Goal: Task Accomplishment & Management: Manage account settings

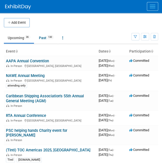
click at [154, 7] on button "Menu" at bounding box center [152, 6] width 11 height 9
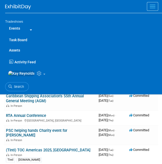
click at [17, 27] on link "Events" at bounding box center [14, 28] width 19 height 10
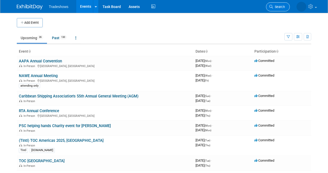
click at [162, 8] on icon at bounding box center [271, 7] width 4 height 4
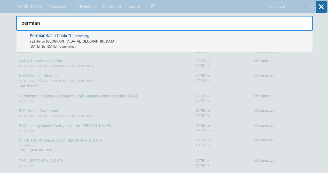
type input "permian"
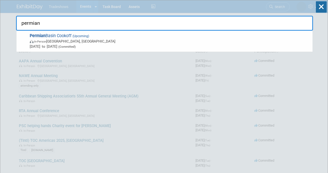
click at [80, 40] on span "In-Person Midland, TX" at bounding box center [170, 41] width 280 height 5
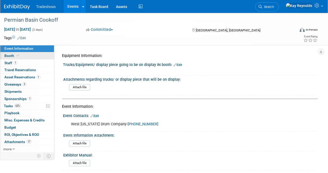
click at [43, 57] on link "Booth" at bounding box center [27, 55] width 54 height 7
select select "Certificate of insurance sent"
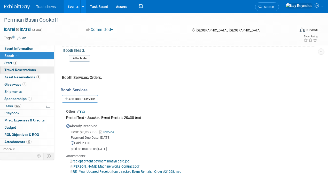
scroll to position [206, 0]
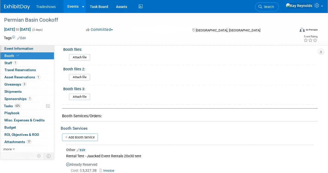
click at [36, 48] on link "Event Information" at bounding box center [27, 48] width 54 height 7
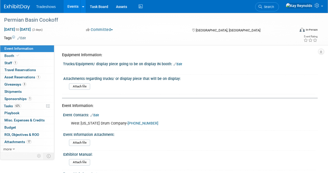
scroll to position [0, 0]
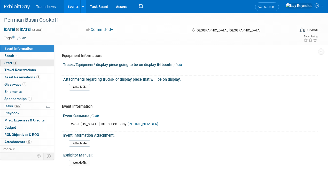
click at [41, 61] on link "1 Staff 1" at bounding box center [27, 63] width 54 height 7
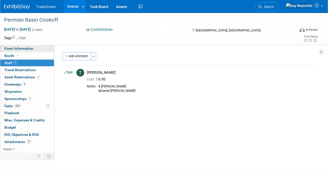
click at [43, 51] on link "Event Information" at bounding box center [27, 48] width 54 height 7
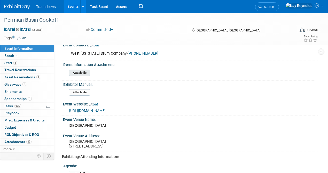
scroll to position [86, 0]
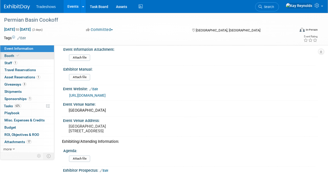
click at [26, 53] on link "Booth" at bounding box center [27, 55] width 54 height 7
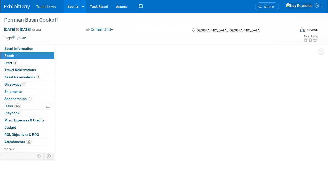
scroll to position [0, 0]
select select "Certificate of insurance sent"
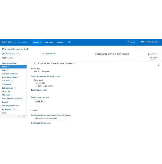
scroll to position [17, 0]
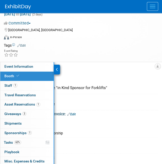
click at [101, 97] on div "Booth Size:" at bounding box center [88, 97] width 140 height 6
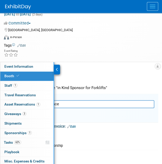
click at [33, 74] on link "Booth" at bounding box center [26, 76] width 53 height 9
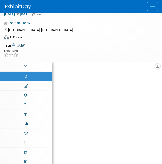
scroll to position [0, 0]
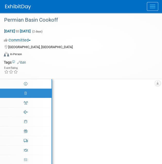
select select "Certificate of insurance sent"
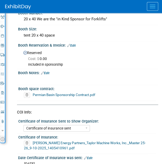
scroll to position [69, 0]
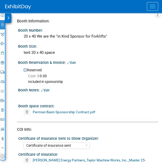
click at [42, 75] on span "Cost: $ 0.00" at bounding box center [38, 76] width 21 height 4
click at [9, 17] on icon at bounding box center [8, 18] width 2 height 4
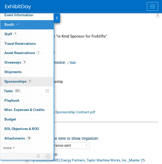
click at [24, 80] on span "Sponsorships 1" at bounding box center [17, 82] width 27 height 4
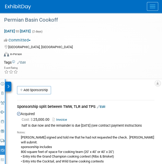
click at [63, 118] on link "Invoice" at bounding box center [60, 120] width 17 height 4
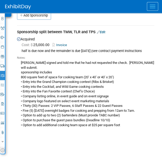
scroll to position [49, 0]
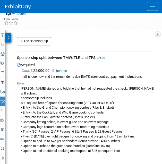
click at [7, 36] on icon at bounding box center [8, 38] width 2 height 4
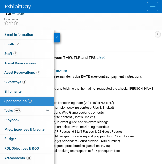
click at [10, 99] on span "Sponsorships 1" at bounding box center [17, 101] width 27 height 4
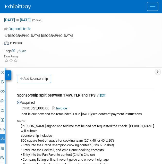
scroll to position [34, 0]
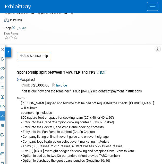
click at [101, 71] on link "Edit" at bounding box center [101, 73] width 9 height 4
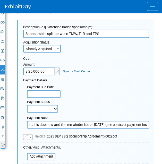
scroll to position [83, 0]
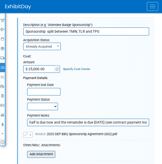
click at [46, 153] on input "file" at bounding box center [24, 155] width 61 height 6
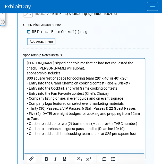
scroll to position [117, 0]
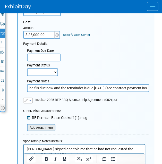
click at [41, 126] on input "file" at bounding box center [24, 128] width 61 height 6
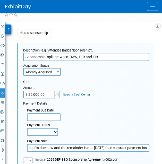
scroll to position [14, 0]
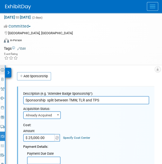
click at [9, 69] on div at bounding box center [8, 73] width 6 height 10
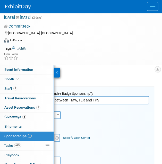
click at [19, 136] on span "Sponsorships 1" at bounding box center [17, 136] width 27 height 4
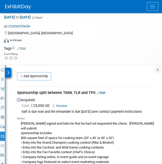
scroll to position [0, 0]
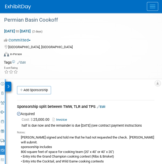
click at [102, 105] on link "Edit" at bounding box center [101, 107] width 9 height 4
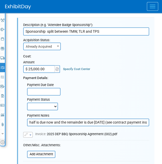
click at [29, 122] on input "half is due now and the remainder is due October 11 (see contract payment instr…" at bounding box center [88, 123] width 122 height 8
click at [55, 104] on select "Not Paid Yet Partially Paid Paid in Full" at bounding box center [42, 107] width 31 height 8
select select "1"
click at [27, 103] on select "Not Paid Yet Partially Paid Paid in Full" at bounding box center [42, 107] width 31 height 8
click at [28, 121] on input "half is due now and the remainder is due October 11 (see contract payment instr…" at bounding box center [88, 123] width 122 height 8
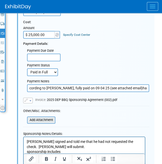
scroll to position [117, 0]
click at [145, 88] on input "According to Lindsey Thompson, fully paid on 09 04 25 (see attached email)half …" at bounding box center [88, 88] width 122 height 8
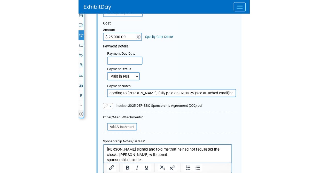
scroll to position [0, 0]
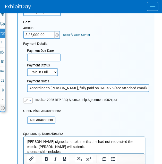
drag, startPoint x: 30, startPoint y: 86, endPoint x: 24, endPoint y: 86, distance: 6.2
click at [24, 86] on div "Payment Notes According to Lindsey Thompson, fully paid on 09 04 25 (see attach…" at bounding box center [88, 84] width 130 height 15
click at [145, 87] on input "According to Lindsey Thompson, fully paid on 09 04 25 (see attached email)half …" at bounding box center [88, 88] width 122 height 8
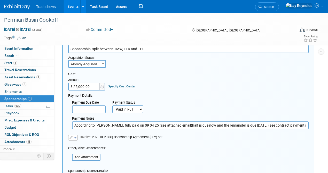
scroll to position [0, 30]
drag, startPoint x: 196, startPoint y: 125, endPoint x: 319, endPoint y: 124, distance: 123.4
click at [319, 124] on div "Event Information Event Info Booth Booth 1 Staff 1 Staff 0 Travel Reservations …" at bounding box center [164, 134] width 328 height 304
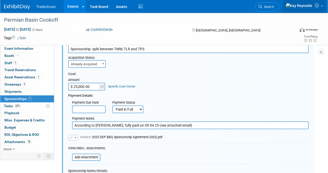
type input "According to Lindsey Thompson, fully paid on 09 04 25 (see attached email)"
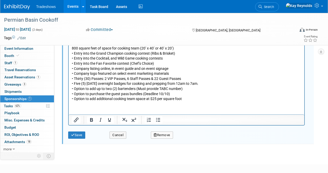
scroll to position [206, 0]
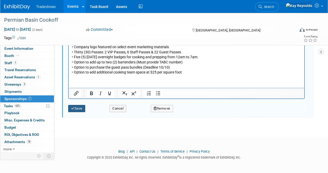
click at [79, 108] on button "Save" at bounding box center [76, 108] width 17 height 7
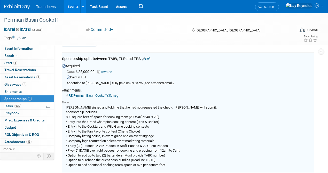
scroll to position [7, 0]
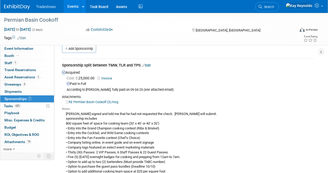
drag, startPoint x: 78, startPoint y: 101, endPoint x: 72, endPoint y: 104, distance: 6.1
click at [72, 104] on div "RE Permian Basin Cookoff (3).msg" at bounding box center [188, 101] width 252 height 5
click at [75, 101] on link "RE Permian Basin Cookoff (3).msg" at bounding box center [92, 102] width 52 height 4
click at [34, 105] on link "62% Tasks 62%" at bounding box center [27, 106] width 54 height 7
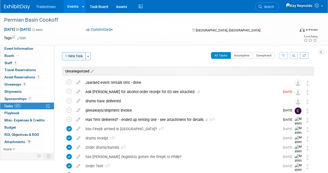
click at [78, 55] on button "New Task" at bounding box center [74, 56] width 24 height 8
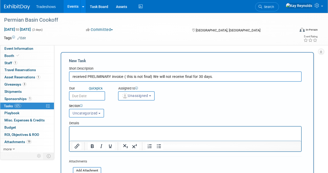
type input "received PRELIMINARY invoice ( this is not final) We will not receive final for…"
click at [94, 93] on input "text" at bounding box center [87, 95] width 36 height 9
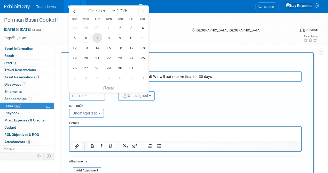
click at [96, 38] on span "7" at bounding box center [97, 38] width 10 height 10
type input "[DATE]"
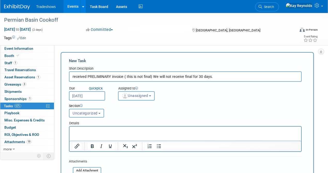
click at [133, 96] on span "Unassigned" at bounding box center [135, 96] width 26 height 4
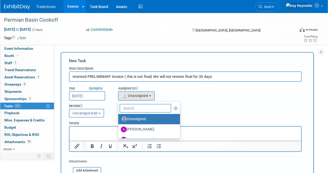
click at [131, 107] on input "text" at bounding box center [146, 108] width 52 height 9
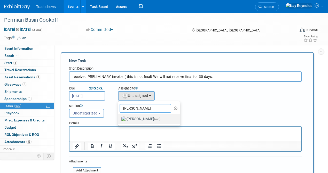
type input "[PERSON_NAME]"
click at [133, 118] on label "Kay Reynolds (me)" at bounding box center [148, 119] width 54 height 8
click at [119, 118] on input "Kay Reynolds (me)" at bounding box center [117, 118] width 3 height 3
select select "5e9256d4-eeb1-4d7e-ac69-1857632dd0f4"
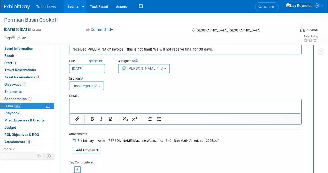
scroll to position [62, 0]
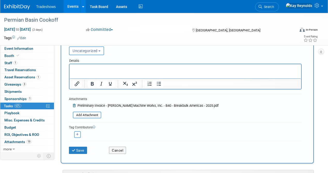
click at [77, 134] on icon "button" at bounding box center [77, 134] width 3 height 3
select select
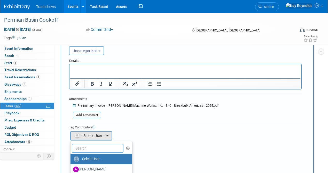
click at [88, 148] on input "text" at bounding box center [98, 148] width 52 height 9
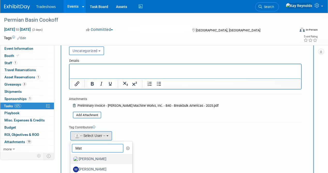
type input "Mat"
click at [100, 160] on label "[PERSON_NAME]" at bounding box center [100, 159] width 54 height 8
click at [71, 160] on input "[PERSON_NAME]" at bounding box center [69, 158] width 3 height 3
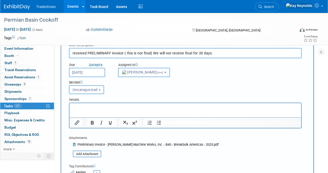
scroll to position [0, 0]
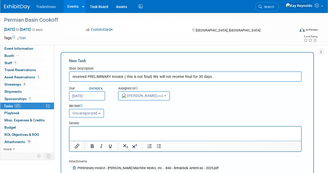
click at [71, 76] on input "received PRELIMINARY invoice ( this is not final) We will not receive final for…" at bounding box center [185, 76] width 233 height 10
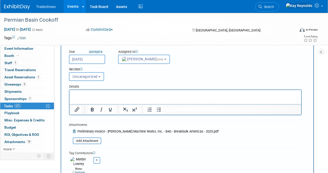
scroll to position [69, 0]
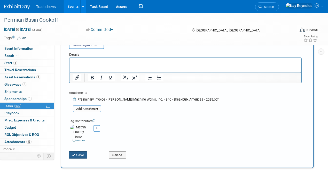
type input "10 06 25 received PRELIMINARY invoice ( this is not final) We will not receive …"
click at [75, 154] on icon "submit" at bounding box center [74, 156] width 4 height 4
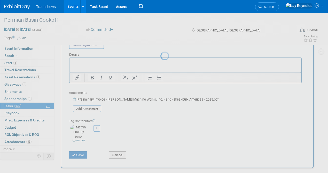
scroll to position [0, 0]
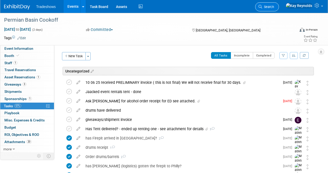
click at [274, 5] on span "Search" at bounding box center [268, 7] width 12 height 4
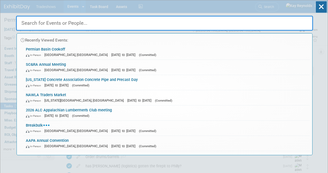
click at [75, 25] on input "text" at bounding box center [164, 23] width 297 height 15
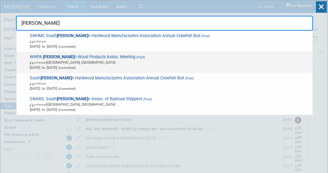
type input "wester"
click at [77, 57] on span "WWPA- Wester n Wood Products Assoc. Meeting (Past) In-Person Vancouver, WA Apr …" at bounding box center [169, 62] width 282 height 16
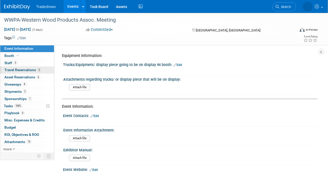
click at [25, 69] on span "Travel Reservations 3" at bounding box center [22, 70] width 37 height 4
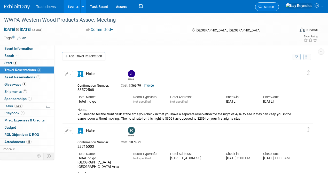
click at [274, 6] on span "Search" at bounding box center [268, 7] width 12 height 4
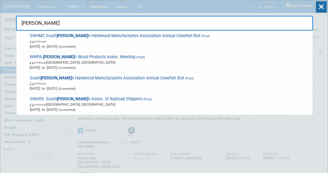
type input "wester"
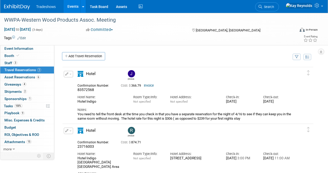
click at [54, 6] on span "Tradeshows" at bounding box center [46, 7] width 20 height 4
click at [49, 8] on span "Tradeshows" at bounding box center [46, 7] width 20 height 4
click at [74, 8] on link "Events" at bounding box center [72, 6] width 19 height 13
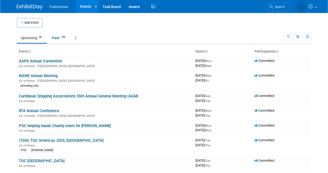
click at [34, 38] on link "Upcoming 36" at bounding box center [32, 38] width 30 height 10
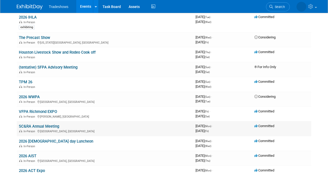
scroll to position [258, 0]
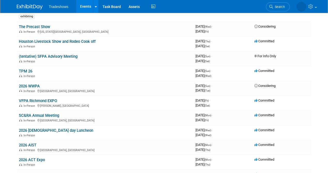
click at [30, 6] on img at bounding box center [30, 6] width 26 height 5
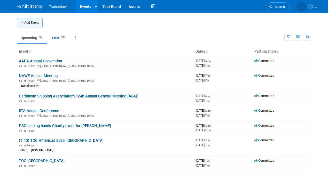
click at [34, 22] on button "Add Event" at bounding box center [30, 22] width 26 height 9
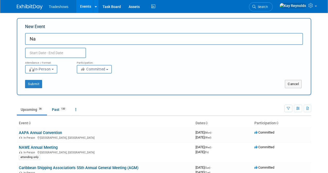
type input "N"
type input "H"
click at [291, 85] on button "Cancel" at bounding box center [293, 84] width 17 height 8
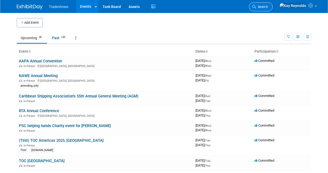
click at [268, 6] on span "Search" at bounding box center [262, 7] width 12 height 4
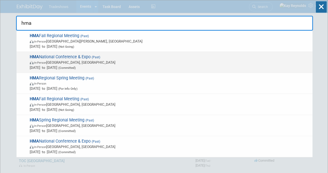
type input "hma"
click at [90, 56] on span "HMA National Conference & Expo (Past) In-Person Knoxville, TN Jun 11, 2025 to J…" at bounding box center [169, 62] width 282 height 16
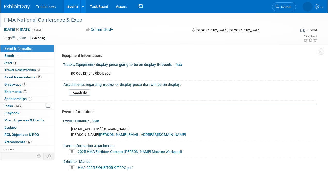
drag, startPoint x: 83, startPoint y: 21, endPoint x: 4, endPoint y: 19, distance: 78.5
click at [4, 19] on div "HMA National Conference & Expo" at bounding box center [146, 19] width 288 height 9
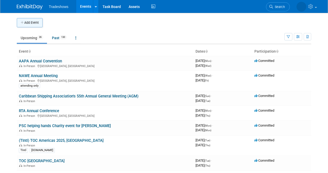
click at [31, 22] on button "Add Event" at bounding box center [30, 22] width 26 height 9
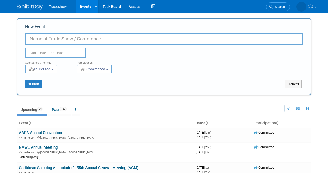
paste input "105504"
type input "1"
click at [107, 38] on input "HMA National Conference and Expo" at bounding box center [164, 39] width 278 height 12
drag, startPoint x: 28, startPoint y: 38, endPoint x: 76, endPoint y: 38, distance: 47.8
click at [31, 38] on input "HMA National Conference and Expo" at bounding box center [164, 39] width 278 height 12
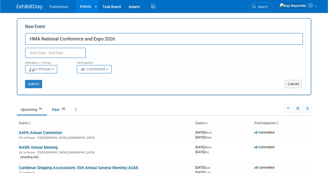
type input "HMA National Conference and Expo 2026"
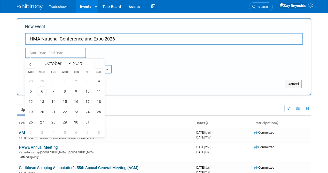
click at [43, 50] on input "text" at bounding box center [55, 53] width 61 height 10
click at [86, 62] on span at bounding box center [86, 61] width 4 height 3
type input "2026"
click at [69, 63] on select "January February March April May June July August September October November De…" at bounding box center [57, 63] width 30 height 6
select select "2"
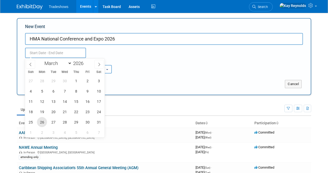
click at [42, 60] on select "January February March April May June July August September October November De…" at bounding box center [57, 63] width 30 height 6
click at [88, 154] on div "attending only" at bounding box center [105, 156] width 172 height 5
drag, startPoint x: 29, startPoint y: 52, endPoint x: 33, endPoint y: 53, distance: 3.3
click at [30, 52] on input "text" at bounding box center [55, 53] width 61 height 10
click at [66, 111] on span "25" at bounding box center [65, 112] width 10 height 10
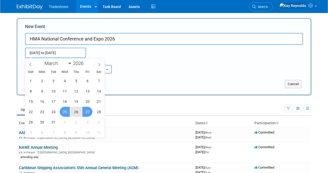
click at [90, 113] on span "27" at bounding box center [87, 112] width 10 height 10
type input "[DATE] to [DATE]"
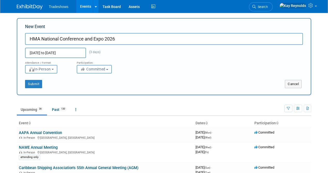
click at [102, 69] on span "Committed" at bounding box center [92, 69] width 25 height 4
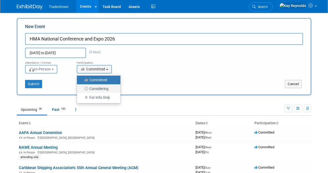
click at [97, 89] on label "Considering" at bounding box center [98, 88] width 36 height 7
click at [82, 89] on input "Considering" at bounding box center [79, 88] width 3 height 3
select select "2"
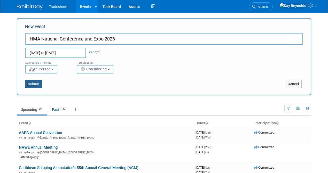
click at [31, 83] on button "Submit" at bounding box center [33, 84] width 17 height 8
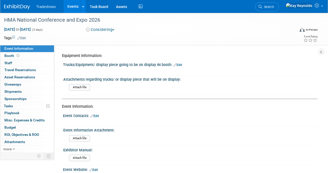
click at [16, 46] on span "Event Information" at bounding box center [18, 48] width 29 height 4
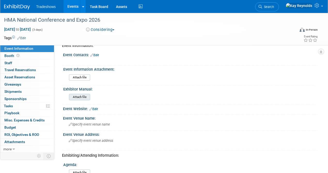
scroll to position [69, 0]
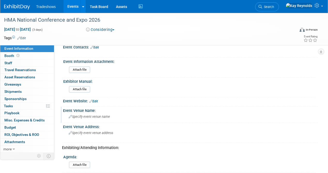
click at [74, 117] on span "Specify event venue name" at bounding box center [89, 117] width 41 height 4
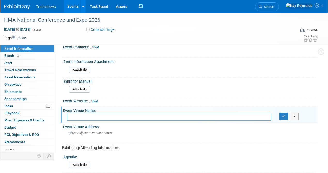
click at [75, 117] on input "text" at bounding box center [169, 117] width 204 height 8
type input "Hyatt Regency Jacksonville Riverfront,"
click at [87, 135] on div "Specify event venue address" at bounding box center [116, 135] width 98 height 12
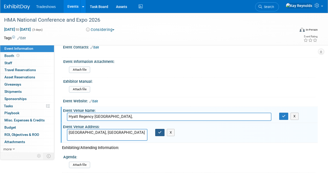
type textarea "[GEOGRAPHIC_DATA], [GEOGRAPHIC_DATA]"
click at [161, 133] on icon "button" at bounding box center [160, 132] width 4 height 3
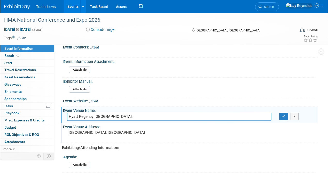
click at [139, 118] on input "Hyatt Regency Jacksonville Riverfront," at bounding box center [169, 117] width 204 height 8
type input "Hyatt Regency Jacksonville Riverfront"
drag, startPoint x: 284, startPoint y: 115, endPoint x: 305, endPoint y: 114, distance: 20.9
click at [284, 115] on icon "button" at bounding box center [284, 116] width 4 height 3
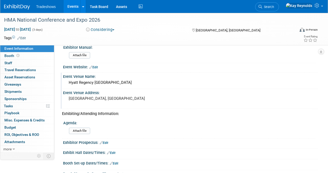
scroll to position [103, 0]
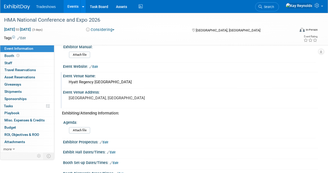
click at [102, 142] on icon at bounding box center [101, 142] width 3 height 3
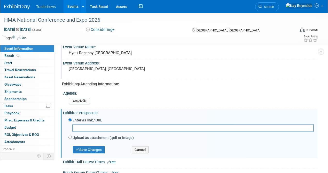
scroll to position [138, 0]
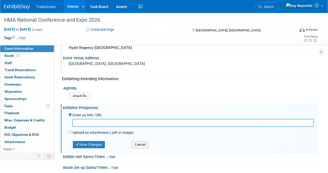
click at [121, 99] on div "Attach file" at bounding box center [191, 97] width 244 height 8
click at [112, 156] on link "Edit" at bounding box center [111, 157] width 9 height 4
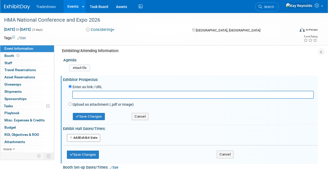
scroll to position [172, 0]
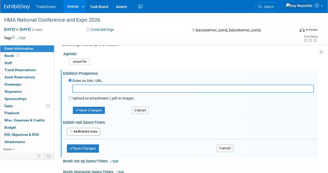
click at [121, 70] on div "Exhibitor Prospectus: Edit" at bounding box center [190, 73] width 255 height 6
click at [147, 110] on button "Cancel" at bounding box center [140, 110] width 17 height 7
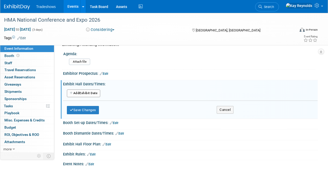
click at [236, 108] on div "Add Another Exhibit Date Save Changes Cancel" at bounding box center [190, 101] width 255 height 31
click at [232, 109] on button "Cancel" at bounding box center [225, 110] width 17 height 8
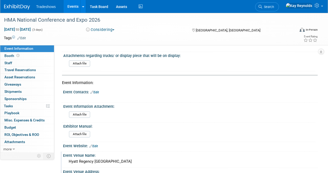
scroll to position [0, 0]
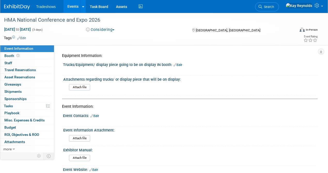
click at [179, 64] on link "Edit" at bounding box center [177, 65] width 9 height 4
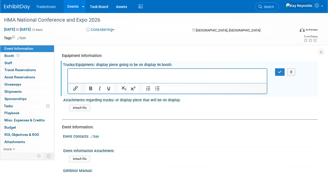
click at [72, 73] on p "Rich Text Area. Press ALT-0 for help." at bounding box center [167, 73] width 193 height 5
click at [101, 113] on div "Attach file" at bounding box center [191, 109] width 244 height 8
click at [280, 70] on icon "button" at bounding box center [280, 72] width 4 height 4
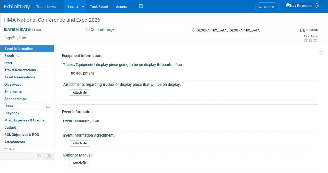
click at [103, 19] on div "HMA National Conference and Expo 2026" at bounding box center [146, 19] width 288 height 9
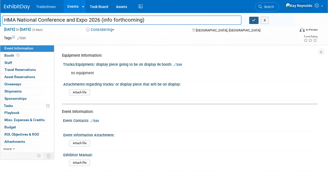
type input "HMA National Conference and Expo 2026 (info forthcoming)"
click at [254, 19] on icon "button" at bounding box center [254, 20] width 4 height 3
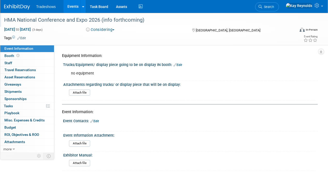
click at [44, 6] on span "Tradeshows" at bounding box center [46, 7] width 20 height 4
click at [274, 7] on span "Search" at bounding box center [268, 7] width 12 height 4
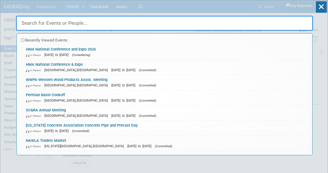
click at [52, 23] on input "text" at bounding box center [164, 23] width 297 height 15
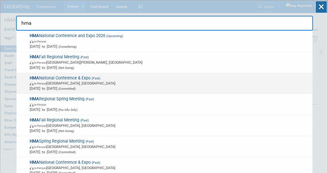
type input "hma"
click at [40, 79] on span "HMA National Conference & Expo (Past) In-Person Knoxville, TN Jun 11, 2025 to J…" at bounding box center [169, 84] width 282 height 16
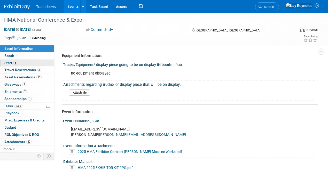
click at [23, 65] on link "3 Staff 3" at bounding box center [27, 63] width 54 height 7
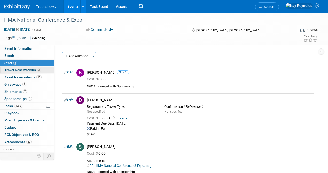
click at [26, 70] on span "Travel Reservations 3" at bounding box center [22, 70] width 37 height 4
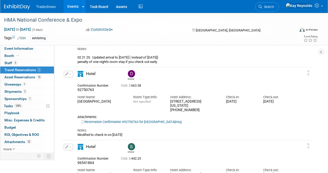
scroll to position [69, 0]
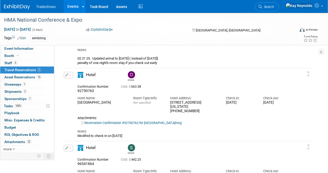
click at [220, 80] on div "[PERSON_NAME]" at bounding box center [208, 75] width 167 height 11
click at [274, 5] on span "Search" at bounding box center [268, 7] width 12 height 4
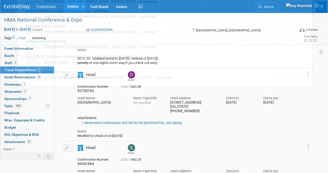
scroll to position [0, 0]
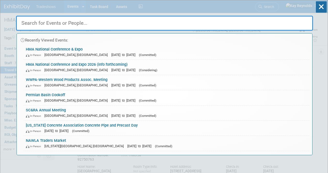
click at [48, 6] on div "Recently Viewed Events: HMA National Conference & Expo In-Person [GEOGRAPHIC_DA…" at bounding box center [164, 77] width 297 height 155
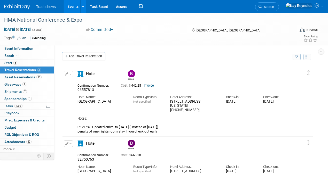
click at [72, 9] on link "Events" at bounding box center [72, 6] width 19 height 13
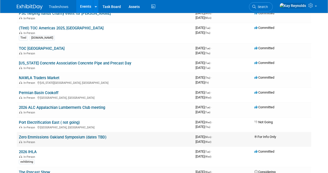
scroll to position [138, 0]
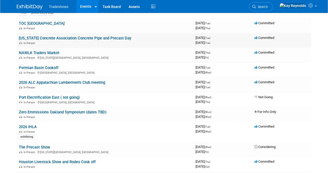
click at [71, 38] on link "[US_STATE] Concrete Association Concrete Pipe and Precast Day" at bounding box center [75, 38] width 112 height 5
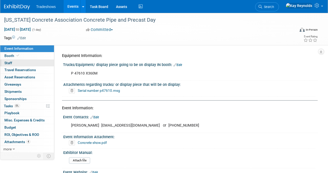
click at [10, 63] on span "Staff 0" at bounding box center [8, 63] width 8 height 4
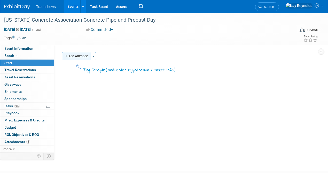
click at [70, 59] on button "Add Attendee" at bounding box center [76, 56] width 29 height 8
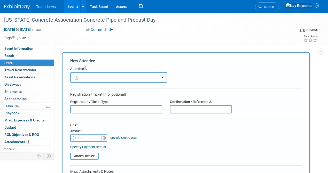
click at [78, 76] on img "button" at bounding box center [77, 78] width 6 height 6
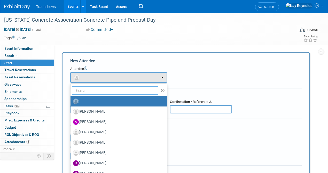
click at [82, 91] on input "text" at bounding box center [115, 90] width 86 height 9
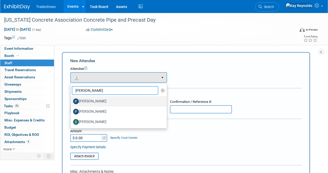
type input "[PERSON_NAME]"
click at [89, 102] on label "[PERSON_NAME]" at bounding box center [117, 101] width 89 height 8
click at [71, 102] on input "[PERSON_NAME]" at bounding box center [69, 100] width 3 height 3
select select "88f2e066-d10d-44e1-b8fb-9d1469b43d4a"
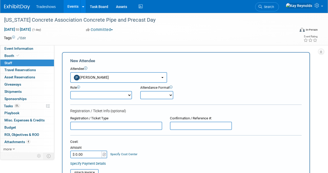
click at [78, 127] on input "text" at bounding box center [116, 126] width 92 height 8
drag, startPoint x: 129, startPoint y: 126, endPoint x: 60, endPoint y: 126, distance: 68.9
click at [60, 126] on div "Add Attendee Toggle Dropdown Quick -Tag Attendees Apply X (me) select all cancel" at bounding box center [187, 161] width 259 height 218
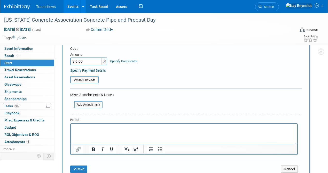
scroll to position [103, 0]
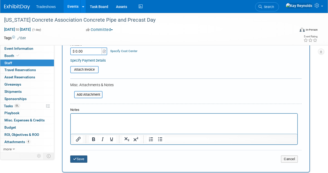
type input "find out if we need to register him"
click at [78, 157] on button "Save" at bounding box center [78, 159] width 17 height 7
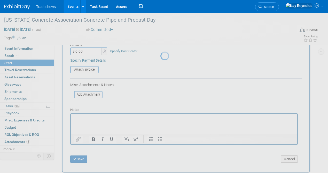
scroll to position [34, 0]
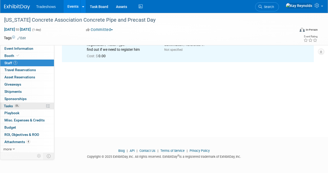
click at [25, 105] on link "0% Tasks 0%" at bounding box center [27, 106] width 54 height 7
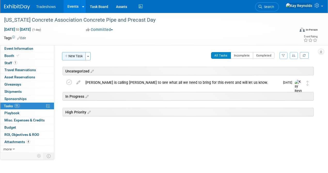
click at [76, 54] on button "New Task" at bounding box center [74, 56] width 24 height 8
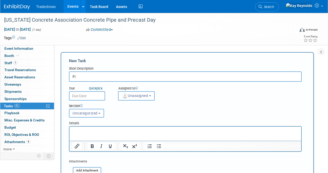
type input "F"
type input "Ask [PERSON_NAME] if we need to register him. This is just for 1/2 a day"
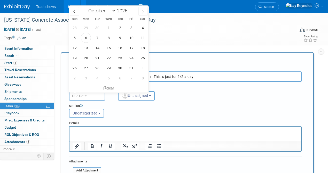
click at [82, 97] on input "text" at bounding box center [87, 95] width 36 height 9
click at [97, 41] on span "7" at bounding box center [97, 38] width 10 height 10
type input "[DATE]"
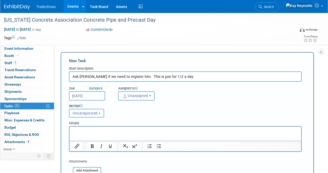
click at [132, 96] on span "Unassigned" at bounding box center [135, 96] width 26 height 4
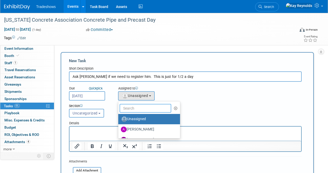
click at [135, 107] on input "text" at bounding box center [146, 108] width 52 height 9
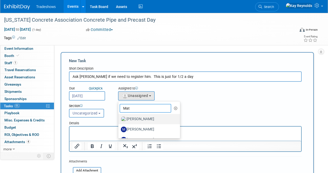
type input "Mat"
click at [138, 117] on label "[PERSON_NAME]" at bounding box center [148, 119] width 54 height 8
click at [119, 117] on input "[PERSON_NAME]" at bounding box center [117, 118] width 3 height 3
select select "53a61db3-ae1f-4f8e-85ed-74f10af30436"
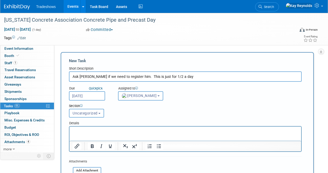
click at [76, 129] on p "Rich Text Area. Press ALT-0 for help." at bounding box center [186, 131] width 226 height 5
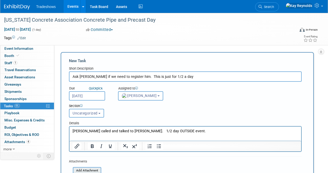
click at [84, 169] on input "file" at bounding box center [69, 171] width 61 height 6
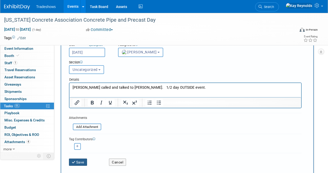
scroll to position [52, 0]
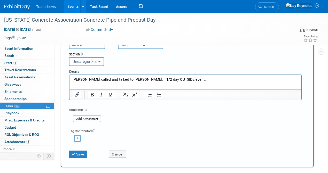
click at [75, 136] on button "button" at bounding box center [77, 138] width 7 height 7
select select
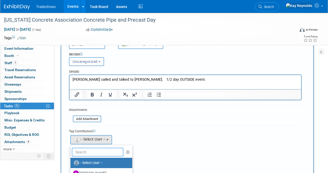
click at [79, 151] on input "text" at bounding box center [98, 152] width 52 height 9
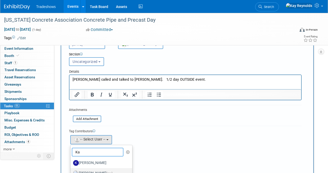
scroll to position [69, 0]
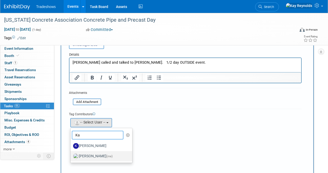
type input "Ka"
click at [98, 156] on label "[PERSON_NAME] (me)" at bounding box center [100, 156] width 54 height 8
click at [71, 156] on input "[PERSON_NAME] (me)" at bounding box center [69, 155] width 3 height 3
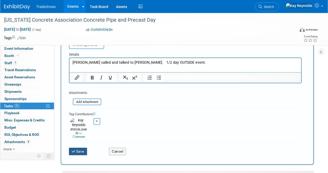
click at [77, 148] on button "Save" at bounding box center [78, 151] width 18 height 7
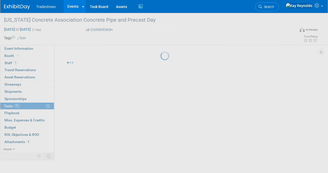
scroll to position [0, 0]
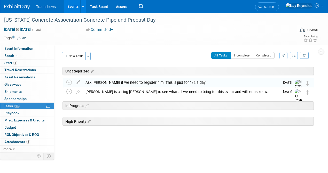
click at [23, 104] on link "0% Tasks 0%" at bounding box center [27, 106] width 54 height 7
click at [76, 56] on button "New Task" at bounding box center [74, 56] width 24 height 8
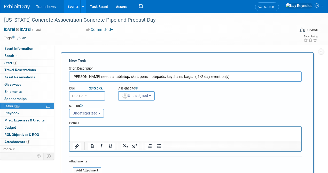
click at [161, 76] on input "[PERSON_NAME] needs a tabletop, skirt, pens, notepads, keychains bags. ( 1/2 da…" at bounding box center [185, 76] width 233 height 10
type input "[PERSON_NAME] needs a tabletop, skirt, pens, notepads, keychains and bags. ( 1/…"
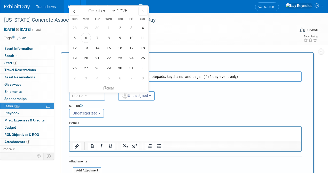
click at [80, 94] on input "text" at bounding box center [87, 95] width 36 height 9
click at [97, 39] on span "7" at bounding box center [97, 38] width 10 height 10
type input "[DATE]"
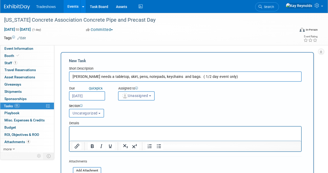
click at [131, 98] on span "Unassigned" at bounding box center [135, 96] width 26 height 4
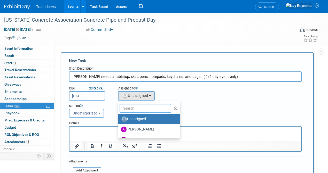
click at [132, 107] on input "text" at bounding box center [146, 108] width 52 height 9
click at [82, 129] on p "Rich Text Area. Press ALT-0 for help." at bounding box center [186, 131] width 226 height 5
click at [142, 108] on input "text" at bounding box center [146, 108] width 52 height 9
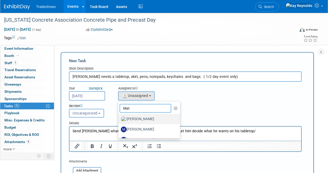
type input "Mat"
click at [138, 121] on label "[PERSON_NAME]" at bounding box center [148, 119] width 54 height 8
click at [119, 120] on input "[PERSON_NAME]" at bounding box center [117, 118] width 3 height 3
select select "53a61db3-ae1f-4f8e-85ed-74f10af30436"
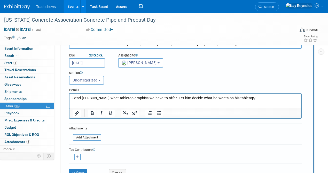
scroll to position [34, 0]
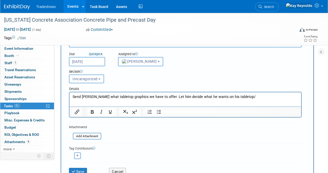
click at [79, 153] on button "button" at bounding box center [77, 156] width 7 height 7
select select
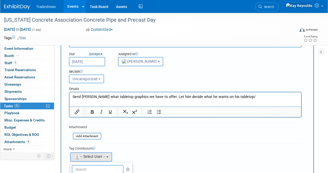
click at [80, 168] on input "text" at bounding box center [98, 169] width 52 height 9
type input "[PERSON_NAME]"
click at [119, 133] on form "New Task Short Description [PERSON_NAME] needs a tabletop, skirt, pens, notepad…" at bounding box center [187, 125] width 236 height 202
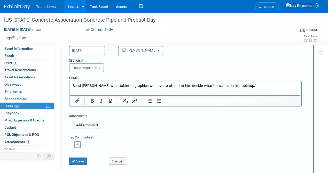
scroll to position [52, 0]
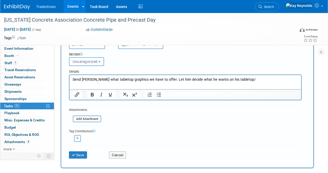
click at [76, 137] on icon "button" at bounding box center [77, 138] width 3 height 3
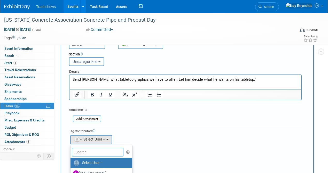
click at [77, 152] on input "text" at bounding box center [98, 152] width 52 height 9
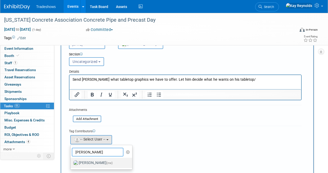
type input "[PERSON_NAME]"
click at [86, 161] on label "[PERSON_NAME] (me)" at bounding box center [100, 163] width 54 height 8
click at [71, 161] on input "[PERSON_NAME] (me)" at bounding box center [69, 162] width 3 height 3
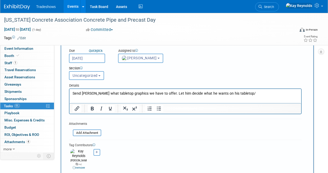
scroll to position [17, 0]
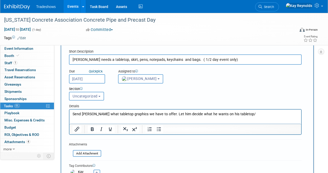
click at [89, 82] on input "[DATE]" at bounding box center [87, 78] width 36 height 9
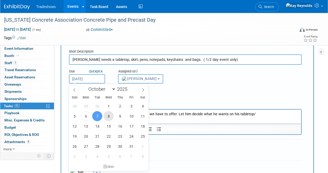
click at [108, 117] on span "8" at bounding box center [109, 116] width 10 height 10
type input "[DATE]"
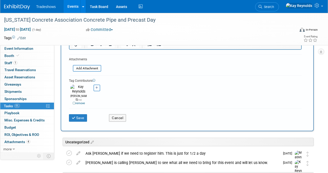
scroll to position [103, 0]
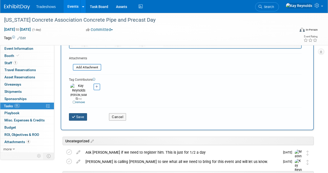
click at [76, 113] on button "Save" at bounding box center [78, 116] width 18 height 7
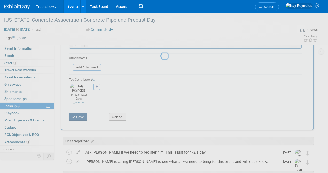
scroll to position [0, 0]
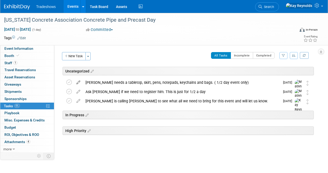
click at [79, 82] on icon at bounding box center [78, 81] width 9 height 6
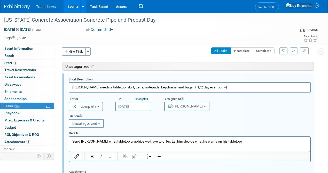
scroll to position [71, 0]
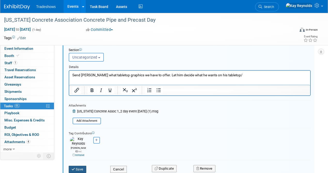
click at [77, 166] on button "Save" at bounding box center [78, 169] width 18 height 7
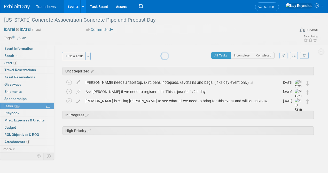
scroll to position [0, 0]
